Goal: Use online tool/utility: Utilize a website feature to perform a specific function

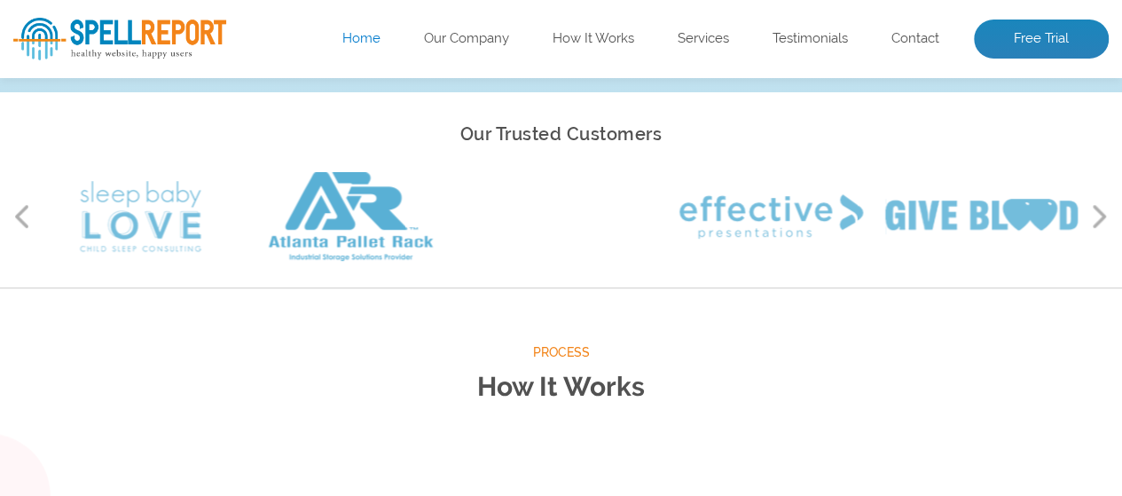
scroll to position [177, 0]
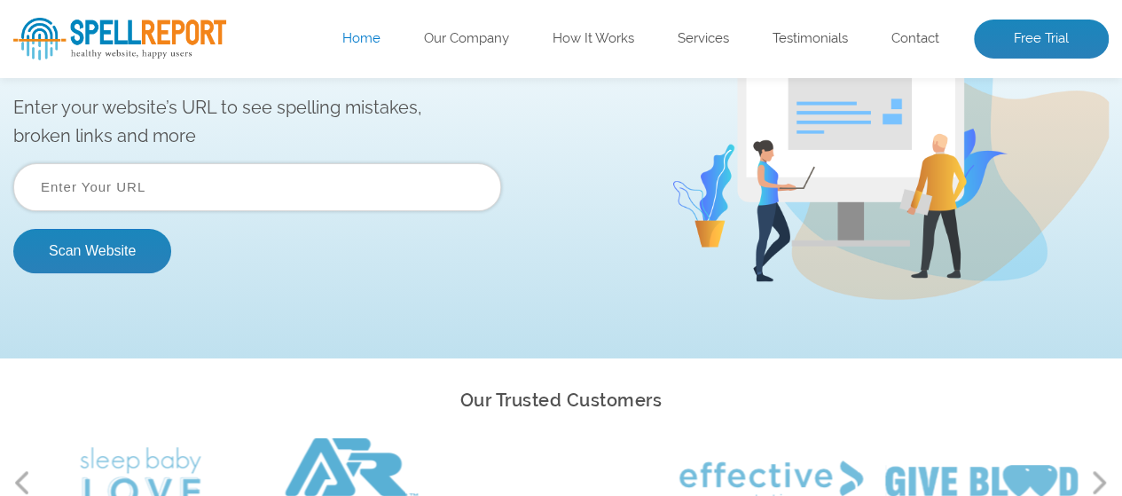
click at [245, 184] on input "text" at bounding box center [257, 187] width 488 height 48
click at [261, 214] on form "Scan Website" at bounding box center [257, 218] width 488 height 110
click at [266, 195] on input "text" at bounding box center [257, 187] width 488 height 48
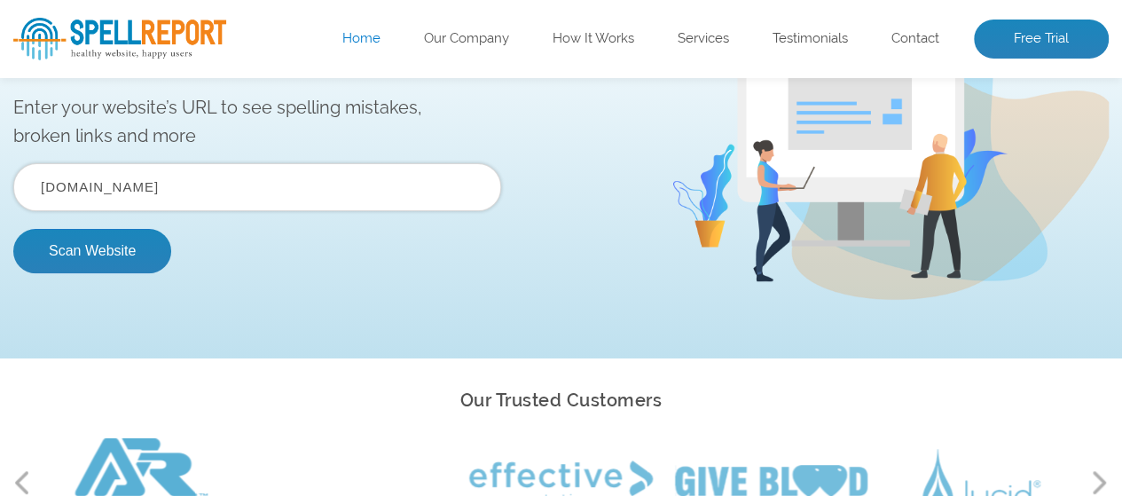
type input "[DOMAIN_NAME]"
click at [13, 229] on button "Scan Website" at bounding box center [92, 251] width 158 height 44
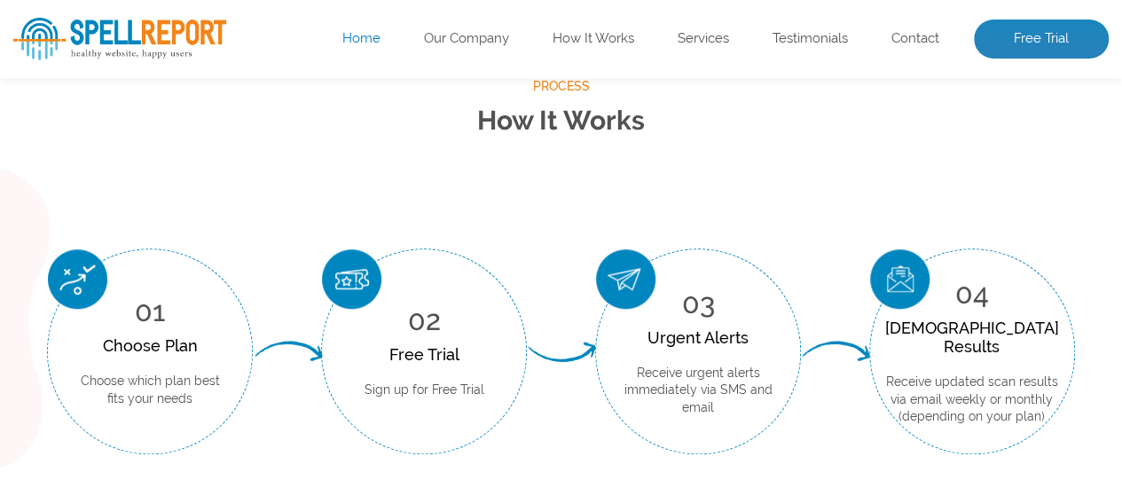
scroll to position [798, 0]
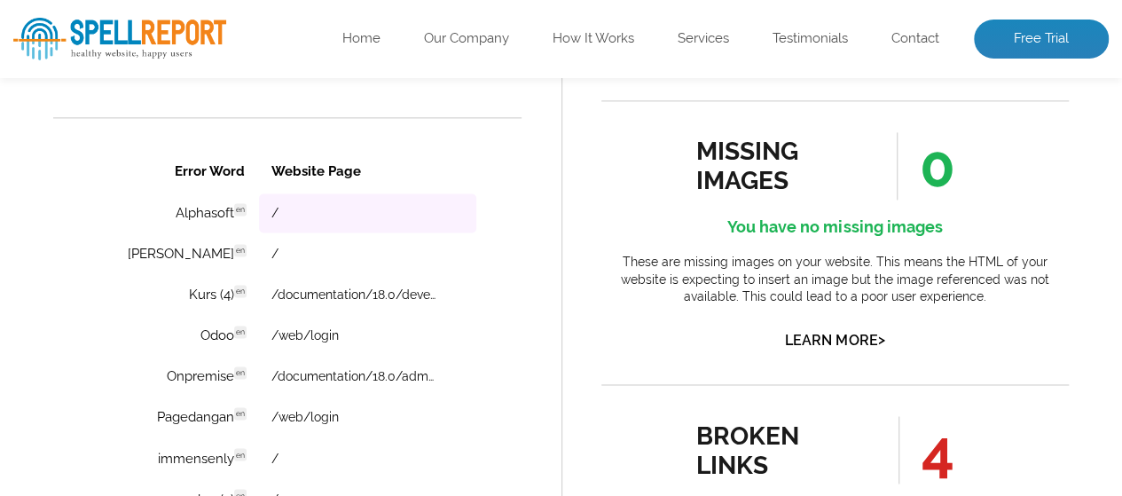
scroll to position [1507, 0]
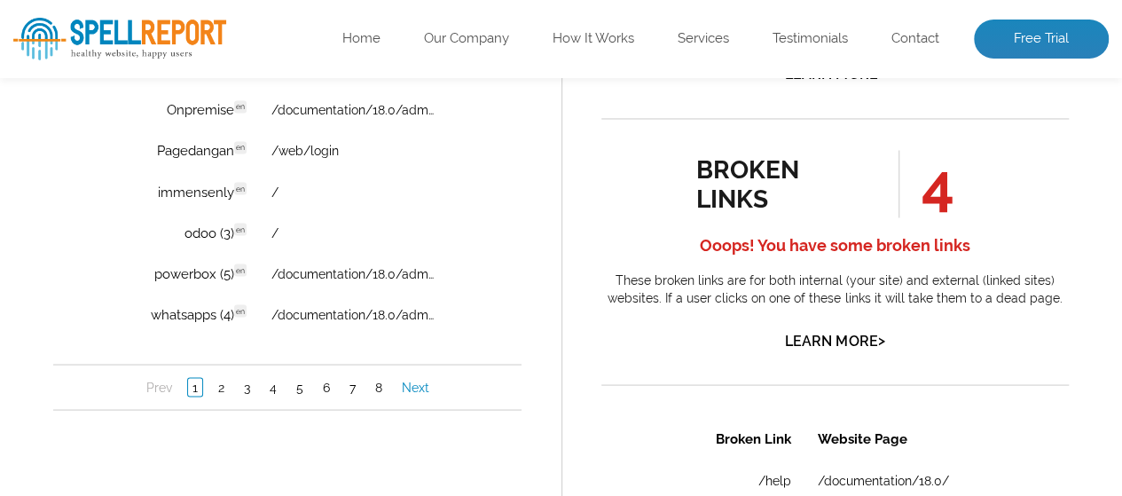
click at [426, 396] on link "Next" at bounding box center [415, 388] width 36 height 18
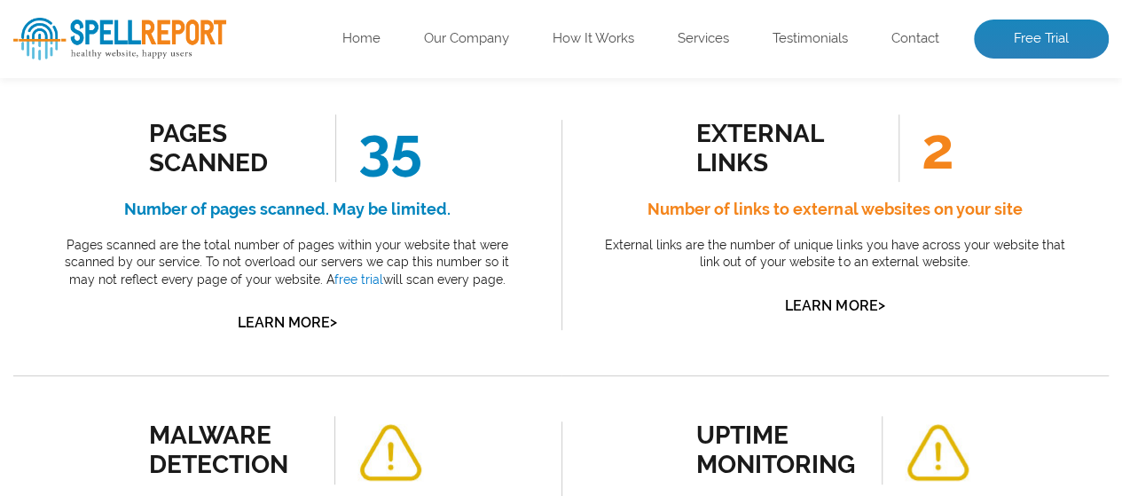
scroll to position [266, 0]
